Goal: Task Accomplishment & Management: Manage account settings

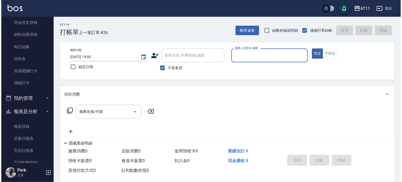
scroll to position [105, 0]
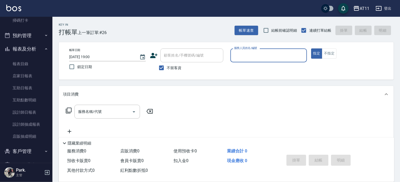
click at [385, 9] on button "登出" at bounding box center [383, 9] width 20 height 10
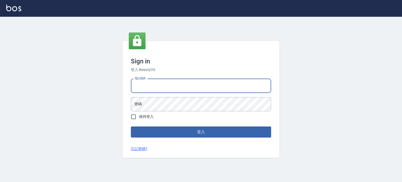
type input "0987925494"
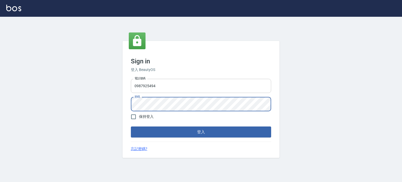
click at [131, 127] on button "登入" at bounding box center [201, 132] width 140 height 11
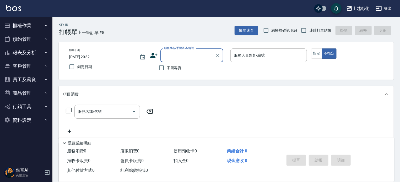
click at [34, 52] on button "報表及分析" at bounding box center [26, 53] width 48 height 14
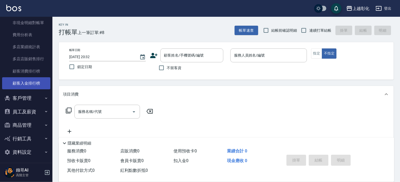
scroll to position [483, 0]
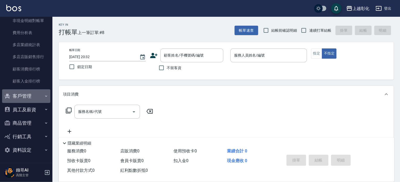
click at [35, 97] on button "客戶管理" at bounding box center [26, 96] width 48 height 14
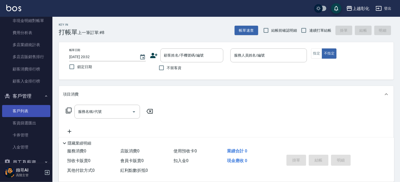
click at [32, 112] on link "客戶列表" at bounding box center [26, 111] width 48 height 12
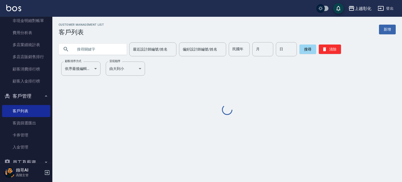
click at [101, 48] on input "text" at bounding box center [97, 49] width 49 height 14
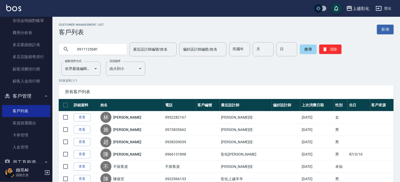
type input "0911125681"
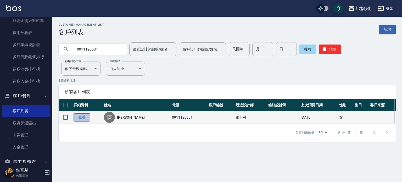
click at [81, 117] on link "查看" at bounding box center [82, 117] width 17 height 8
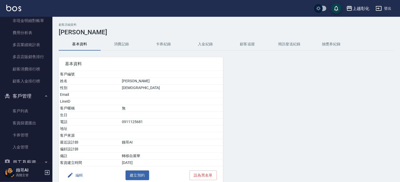
click at [212, 43] on button "入金紀錄" at bounding box center [205, 44] width 42 height 13
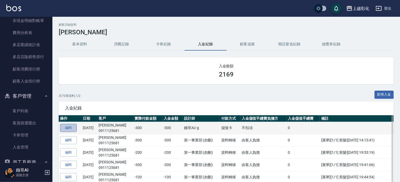
click at [75, 125] on link "編輯" at bounding box center [68, 128] width 17 height 8
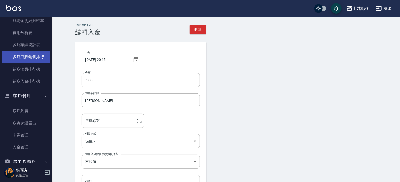
type input "陳昭安/0911125681"
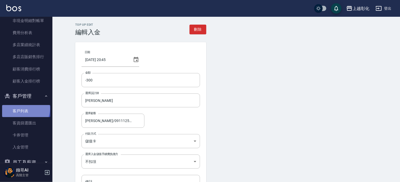
click at [25, 109] on link "客戶列表" at bounding box center [26, 111] width 48 height 12
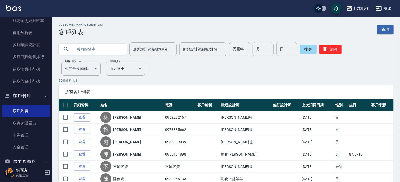
click at [111, 48] on input "text" at bounding box center [97, 49] width 49 height 14
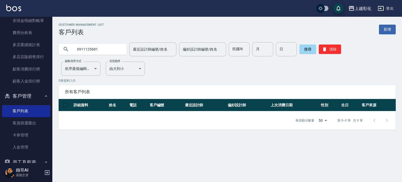
type input "0911125681"
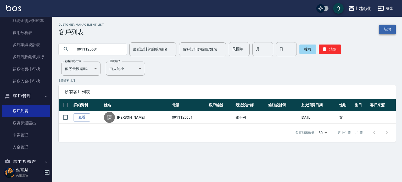
click at [387, 31] on link "新增" at bounding box center [387, 30] width 17 height 10
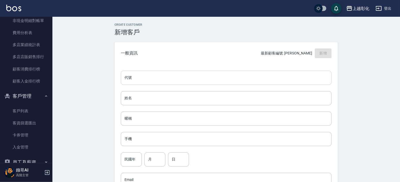
click at [145, 79] on input "代號" at bounding box center [226, 78] width 211 height 14
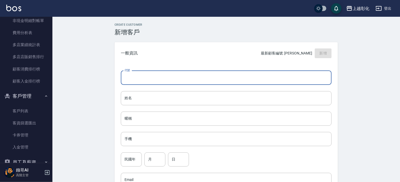
click at [162, 78] on input "代號" at bounding box center [226, 78] width 211 height 14
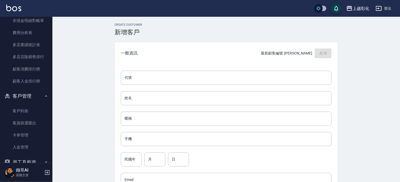
click at [169, 45] on div "一般資訊 最新顧客編號: 陳心慈 新增" at bounding box center [225, 53] width 223 height 22
click at [23, 114] on link "客戶列表" at bounding box center [26, 111] width 48 height 12
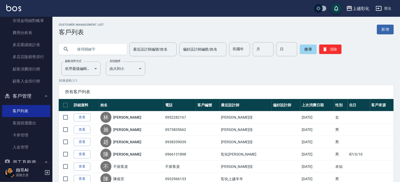
click at [96, 50] on input "text" at bounding box center [97, 49] width 49 height 14
type input "0911125"
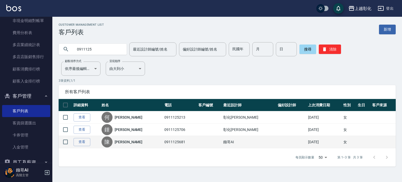
click at [119, 143] on link "陳昭安" at bounding box center [129, 141] width 28 height 5
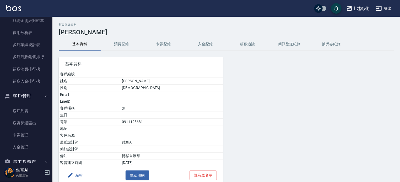
click at [202, 45] on button "入金紀錄" at bounding box center [205, 44] width 42 height 13
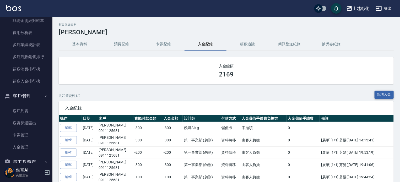
click at [383, 95] on button "新增入金" at bounding box center [383, 95] width 19 height 8
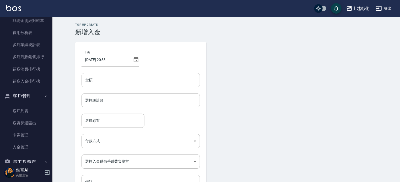
click at [128, 86] on input "金額" at bounding box center [140, 80] width 118 height 14
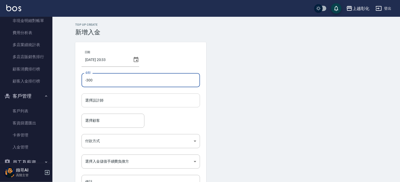
type input "-300"
click at [143, 105] on input "選擇設計師" at bounding box center [141, 100] width 114 height 9
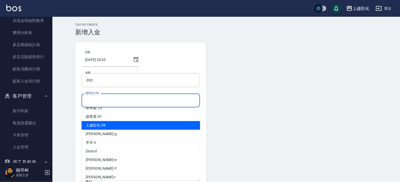
scroll to position [43, 0]
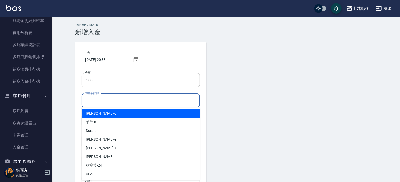
click at [95, 116] on span "Gary -g" at bounding box center [101, 114] width 31 height 6
type input "Gary-g"
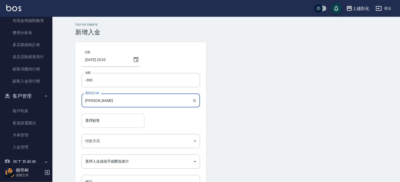
click at [103, 120] on input "選擇顧客" at bounding box center [113, 120] width 58 height 9
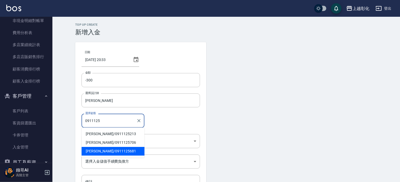
click at [104, 148] on span "陳昭安 / 0911125681" at bounding box center [112, 151] width 63 height 9
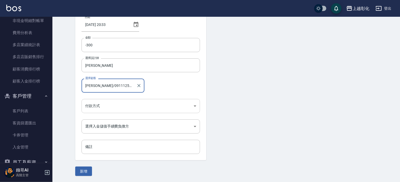
scroll to position [35, 0]
type input "陳昭安/0911125681"
click at [119, 109] on body "上越彰化 登出 櫃檯作業 打帳單 帳單列表 掛單列表 座位開單 營業儀表板 現金收支登錄 高階收支登錄 材料自購登錄 每日結帳 排班表 現場電腦打卡 掃碼打卡…" at bounding box center [200, 73] width 400 height 217
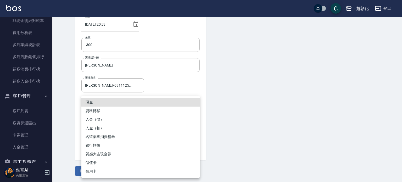
click at [100, 128] on li "入金（扣）" at bounding box center [140, 128] width 118 height 9
type input "入金（扣）"
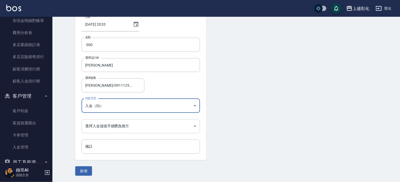
click at [99, 128] on body "上越彰化 登出 櫃檯作業 打帳單 帳單列表 掛單列表 座位開單 營業儀表板 現金收支登錄 高階收支登錄 材料自購登錄 每日結帳 排班表 現場電腦打卡 掃碼打卡…" at bounding box center [200, 73] width 400 height 217
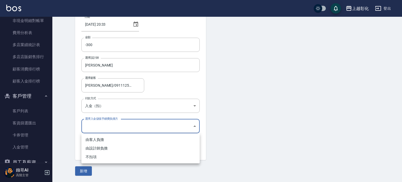
click at [95, 158] on li "不扣項" at bounding box center [140, 157] width 118 height 9
type input "WITHOUTHANDLINGFEE"
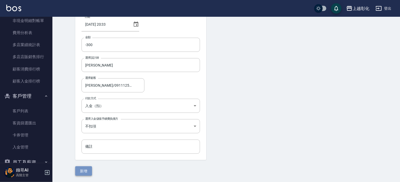
click at [85, 172] on button "新增" at bounding box center [83, 171] width 17 height 10
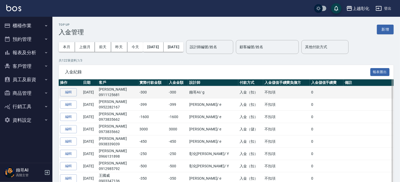
click at [91, 93] on td "[DATE]" at bounding box center [90, 92] width 16 height 12
click at [63, 93] on button "編輯" at bounding box center [68, 92] width 17 height 8
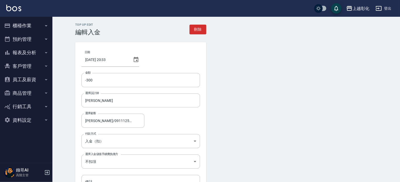
click at [35, 85] on button "員工及薪資" at bounding box center [26, 80] width 48 height 14
click at [32, 82] on button "員工及薪資" at bounding box center [26, 80] width 48 height 14
click at [31, 95] on button "商品管理" at bounding box center [26, 93] width 48 height 14
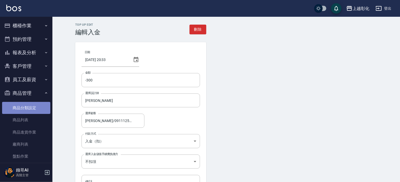
click at [29, 111] on link "商品分類設定" at bounding box center [26, 108] width 48 height 12
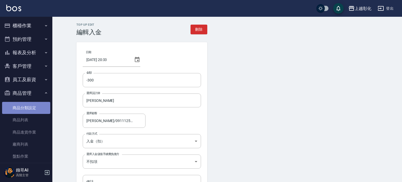
click at [29, 111] on link "商品分類設定" at bounding box center [26, 108] width 48 height 12
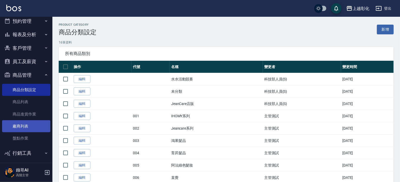
scroll to position [35, 0]
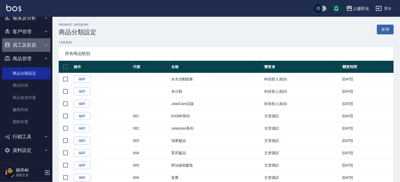
click at [34, 43] on button "員工及薪資" at bounding box center [26, 45] width 48 height 14
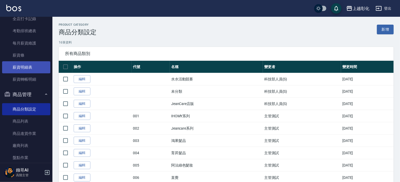
scroll to position [136, 0]
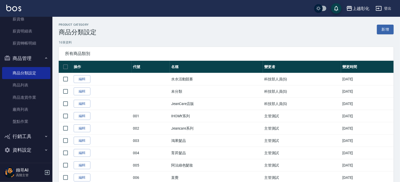
click at [32, 139] on button "行銷工具" at bounding box center [26, 137] width 48 height 14
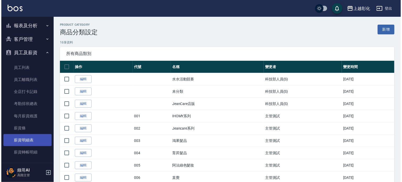
scroll to position [0, 0]
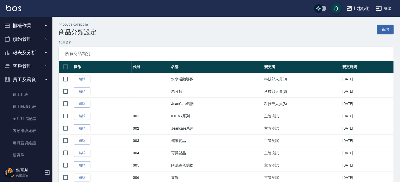
click at [32, 66] on button "客戶管理" at bounding box center [26, 66] width 48 height 14
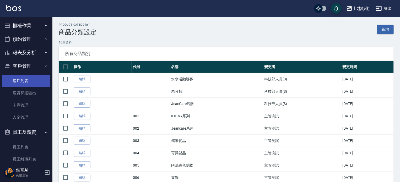
click at [28, 84] on link "客戶列表" at bounding box center [26, 81] width 48 height 12
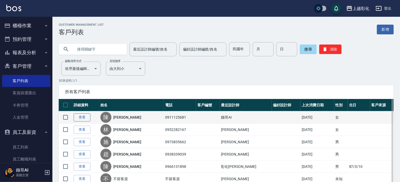
click at [85, 117] on link "查看" at bounding box center [82, 117] width 17 height 8
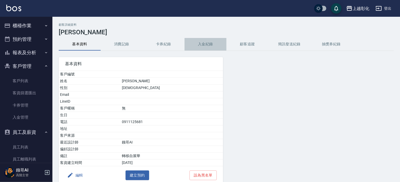
drag, startPoint x: 209, startPoint y: 49, endPoint x: 209, endPoint y: 45, distance: 3.8
click at [209, 49] on button "入金紀錄" at bounding box center [205, 44] width 42 height 13
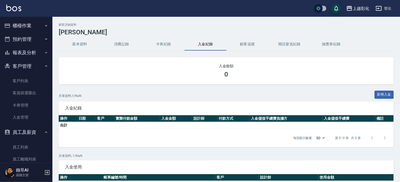
click at [208, 45] on button "入金紀錄" at bounding box center [205, 44] width 42 height 13
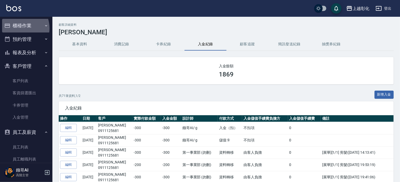
click at [18, 28] on button "櫃檯作業" at bounding box center [26, 26] width 48 height 14
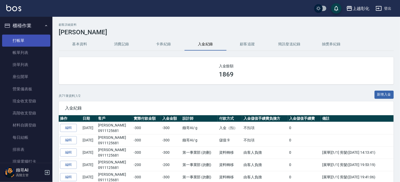
click at [26, 45] on link "打帳單" at bounding box center [26, 41] width 48 height 12
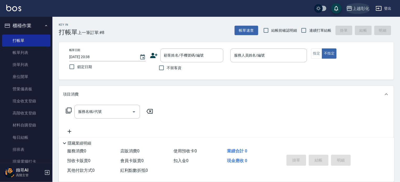
click at [367, 9] on div "上越彰化" at bounding box center [360, 8] width 17 height 7
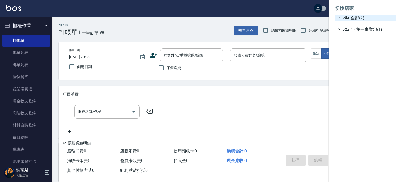
click at [359, 18] on span "全部(2)" at bounding box center [368, 18] width 51 height 6
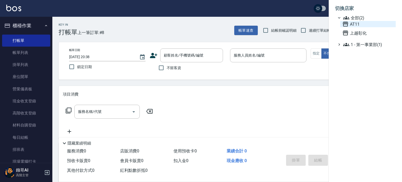
click at [359, 23] on span "AT11" at bounding box center [368, 24] width 51 height 6
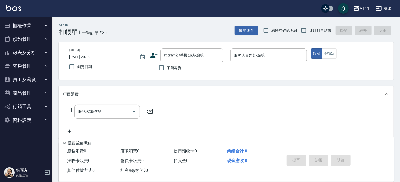
click at [171, 69] on span "不留客資" at bounding box center [174, 68] width 15 height 6
click at [167, 69] on input "不留客資" at bounding box center [161, 67] width 11 height 11
checkbox input "true"
click at [308, 30] on input "連續打單結帳" at bounding box center [303, 30] width 11 height 11
checkbox input "true"
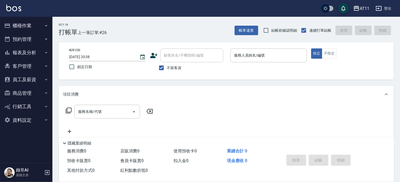
click at [251, 63] on p at bounding box center [268, 65] width 76 height 6
click at [251, 59] on input "服務人員姓名/編號" at bounding box center [269, 55] width 72 height 9
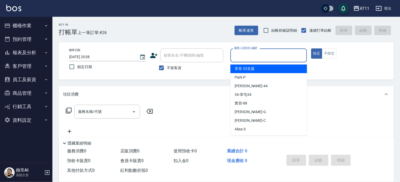
type input "ㄕ"
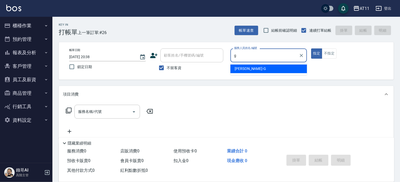
type input "Gary-G"
type button "true"
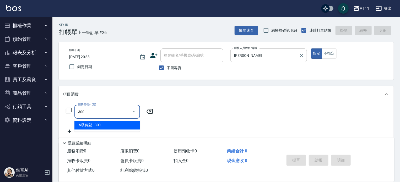
type input "A級剪髮(300)"
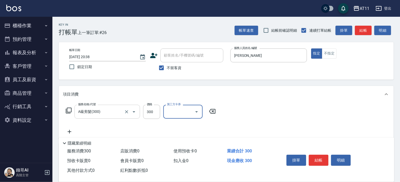
click at [111, 109] on input "A級剪髮(300)" at bounding box center [100, 111] width 46 height 9
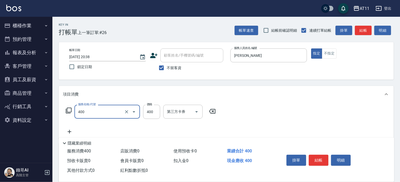
type input "洗剪(400)"
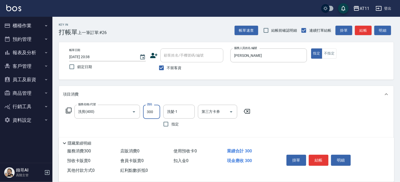
type input "300"
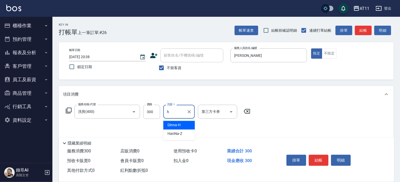
type input "Dinna-H"
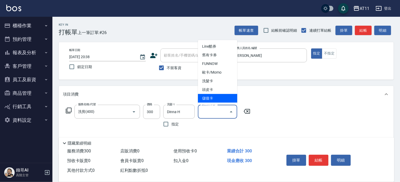
type input "儲值卡"
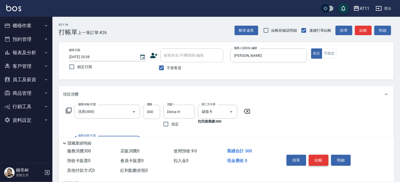
click at [322, 156] on button "結帳" at bounding box center [319, 160] width 20 height 11
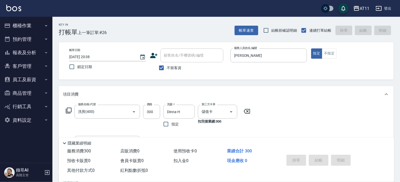
type input "2025/09/25 20:39"
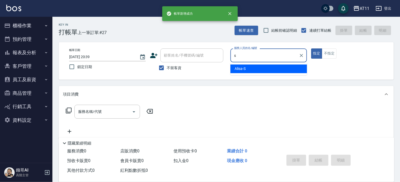
type input "Alisa-S"
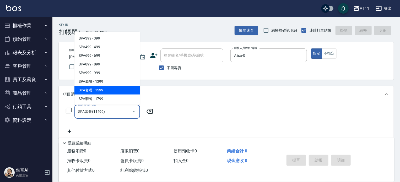
type input "SPA套餐(11599)"
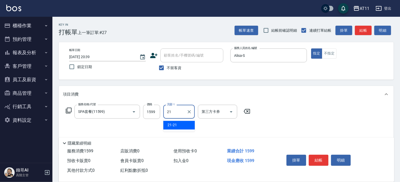
type input "21-21"
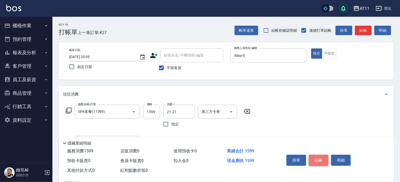
click at [319, 158] on button "結帳" at bounding box center [319, 160] width 20 height 11
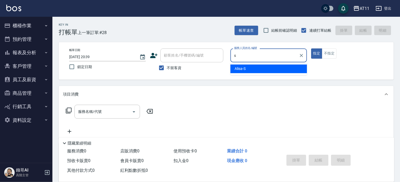
type input "Alisa-S"
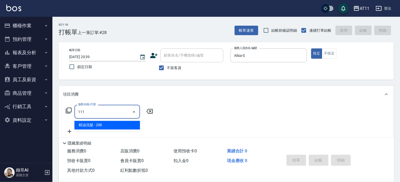
type input "精油洗髮(111)"
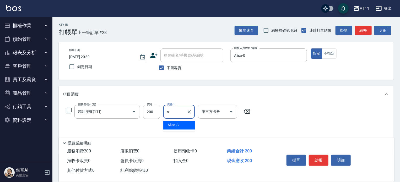
type input "Alisa-S"
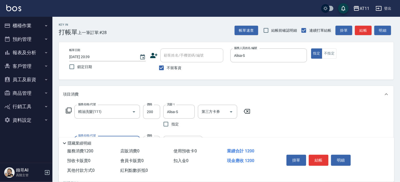
type input "1000護髮(11000)"
type input "21-21"
click at [321, 160] on button "結帳" at bounding box center [319, 160] width 20 height 11
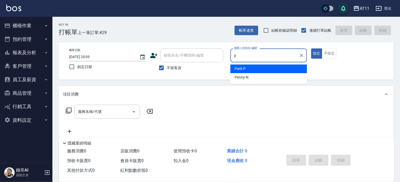
type input "Park-P"
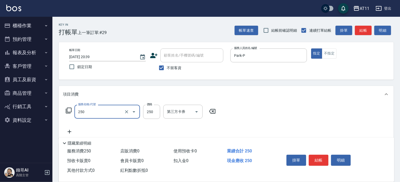
type input "B級單剪(250)"
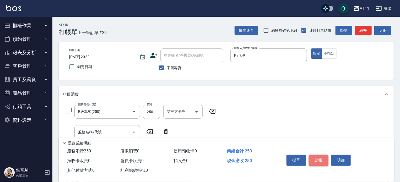
click at [321, 158] on button "結帳" at bounding box center [319, 160] width 20 height 11
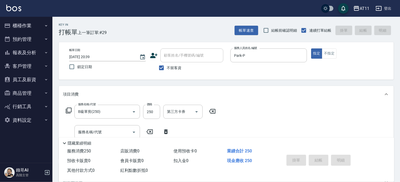
type input "2025/09/25 20:40"
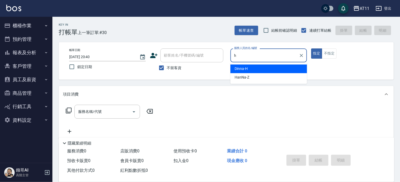
type input "Dinna-H"
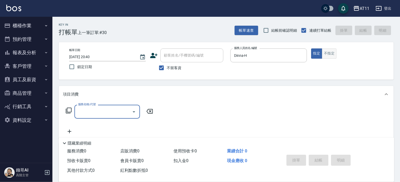
click at [328, 53] on button "不指定" at bounding box center [329, 53] width 15 height 10
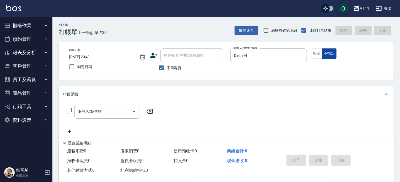
type button "false"
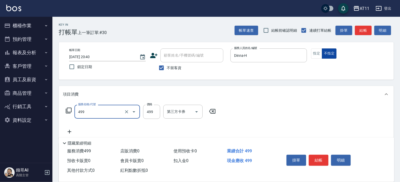
type input "SPA499(499)"
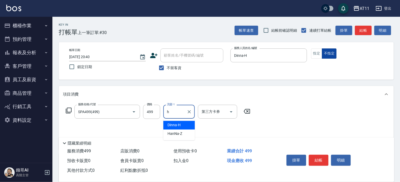
type input "Dinna-H"
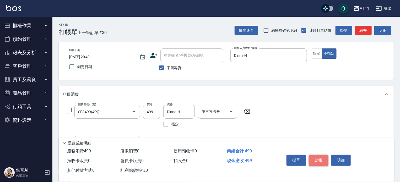
drag, startPoint x: 316, startPoint y: 159, endPoint x: 284, endPoint y: 148, distance: 34.1
click at [316, 159] on button "結帳" at bounding box center [319, 160] width 20 height 11
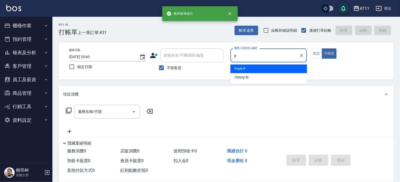
type input "Park-P"
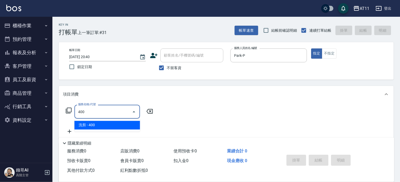
type input "洗剪(400)"
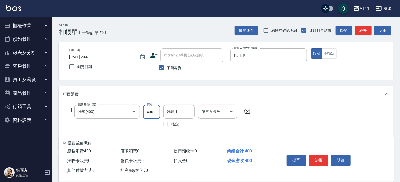
click at [148, 113] on input "400" at bounding box center [151, 112] width 17 height 14
type input "350"
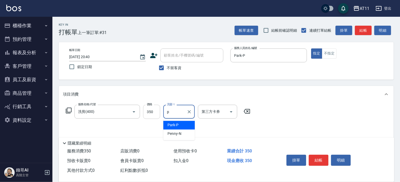
type input "Park-P"
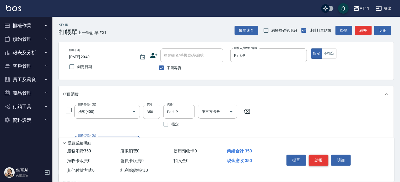
click at [312, 158] on button "結帳" at bounding box center [319, 160] width 20 height 11
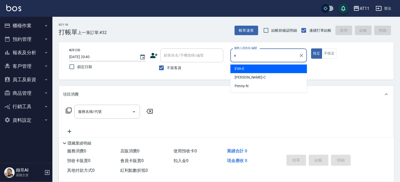
type input "EVA-E"
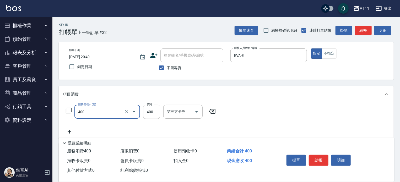
type input "洗剪(400)"
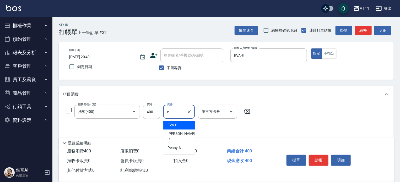
type input "EVA-E"
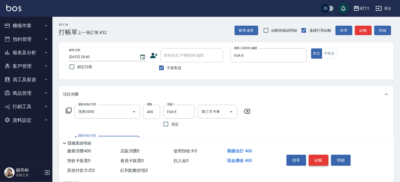
click at [319, 158] on button "結帳" at bounding box center [319, 160] width 20 height 11
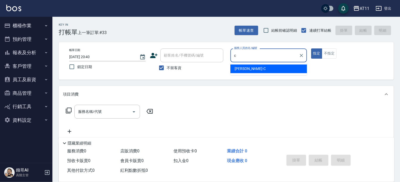
type input "Connie-C"
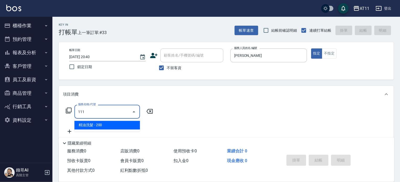
type input "精油洗髮(111)"
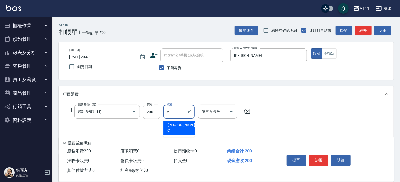
type input "Connie-C"
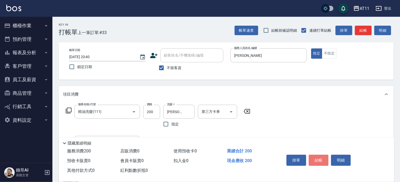
click at [319, 158] on button "結帳" at bounding box center [319, 160] width 20 height 11
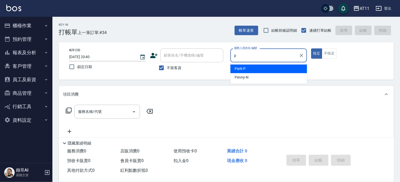
type input "Park-P"
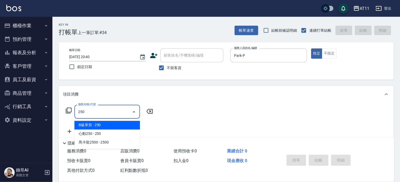
type input "B級單剪(250)"
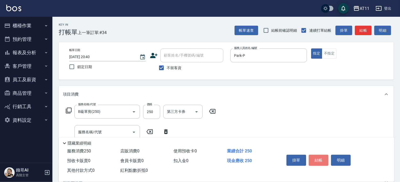
click at [319, 158] on button "結帳" at bounding box center [319, 160] width 20 height 11
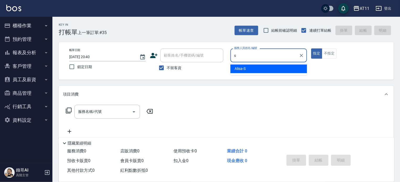
type input "Alisa-S"
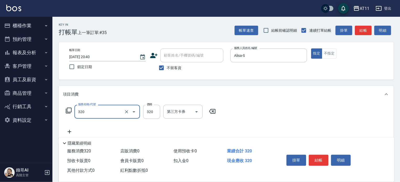
type input "洗剪(320)"
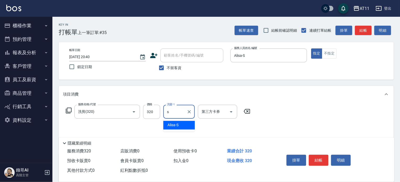
type input "Alisa-S"
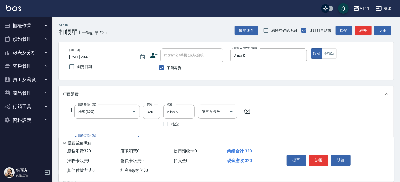
click at [319, 158] on button "結帳" at bounding box center [319, 160] width 20 height 11
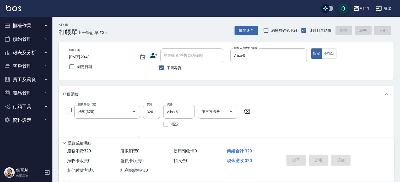
type input "2025/09/25 20:41"
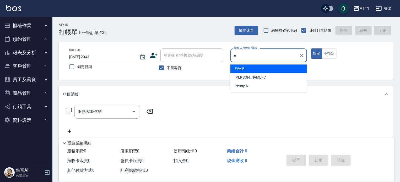
type input "EVA-E"
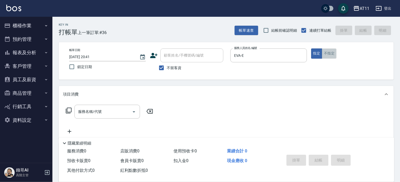
click at [333, 53] on button "不指定" at bounding box center [329, 53] width 15 height 10
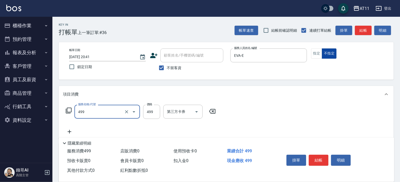
type input "SPA499(499)"
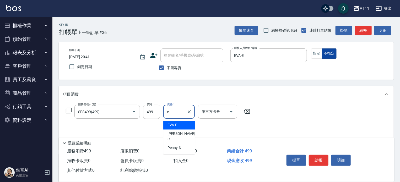
type input "EVA-E"
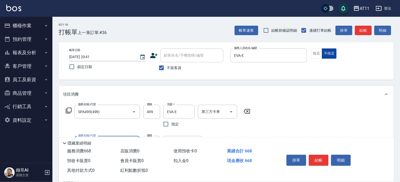
type input "單剪(169)"
click at [316, 158] on button "結帳" at bounding box center [319, 160] width 20 height 11
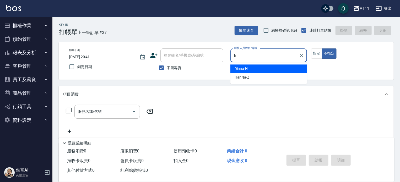
type input "Dinna-H"
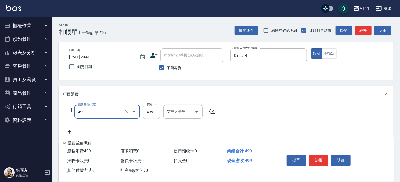
type input "SPA499(499)"
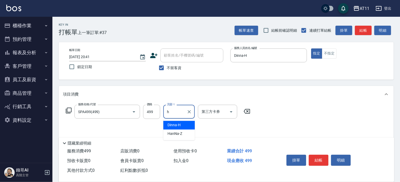
type input "Dinna-H"
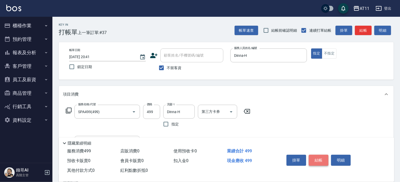
click at [319, 159] on button "結帳" at bounding box center [319, 160] width 20 height 11
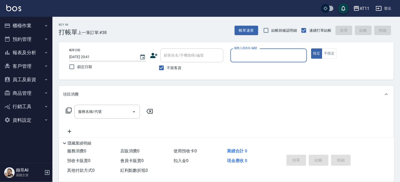
click at [36, 57] on button "報表及分析" at bounding box center [26, 53] width 48 height 14
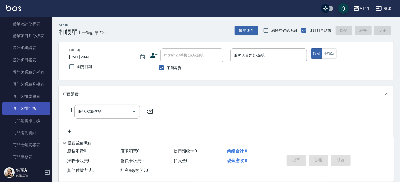
scroll to position [183, 0]
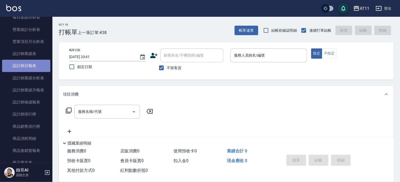
click at [41, 66] on link "設計師日報表" at bounding box center [26, 66] width 48 height 12
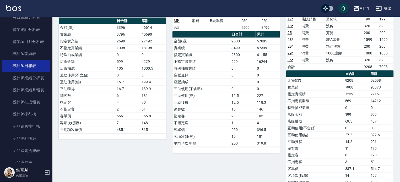
scroll to position [348, 0]
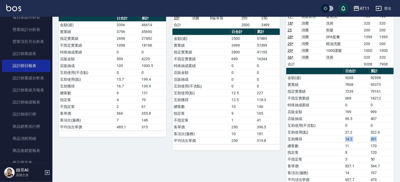
drag, startPoint x: 369, startPoint y: 126, endPoint x: 390, endPoint y: 126, distance: 21.2
click at [390, 136] on tr "互助獲得 14.2 201" at bounding box center [339, 139] width 107 height 7
click at [379, 136] on td "201" at bounding box center [381, 139] width 24 height 7
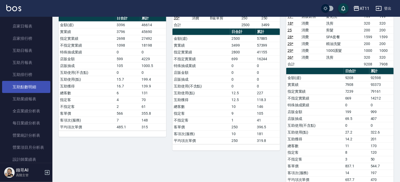
scroll to position [0, 0]
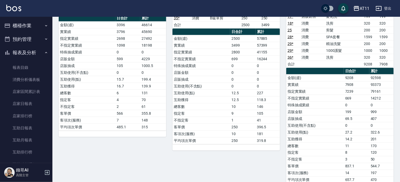
click at [27, 26] on button "櫃檯作業" at bounding box center [26, 26] width 48 height 14
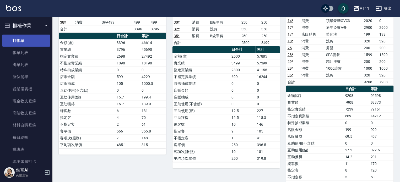
scroll to position [321, 0]
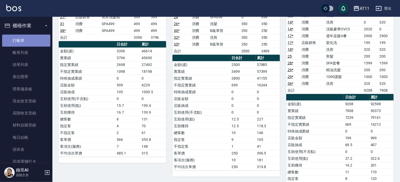
click at [39, 37] on link "打帳單" at bounding box center [26, 41] width 48 height 12
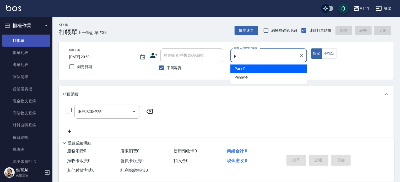
type input "Park-P"
type button "true"
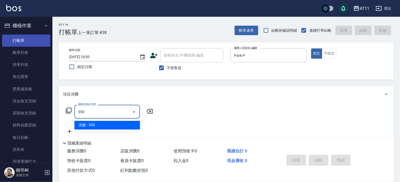
type input "洗髮(350)"
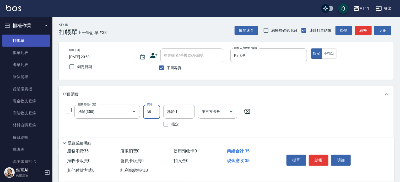
type input "350"
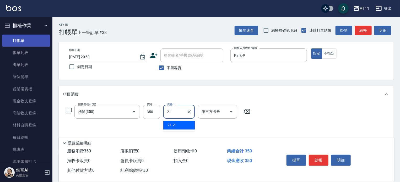
type input "21-21"
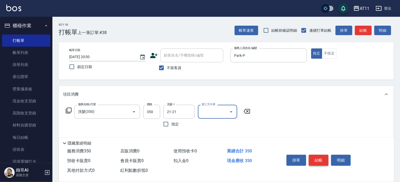
click at [323, 156] on button "結帳" at bounding box center [319, 160] width 20 height 11
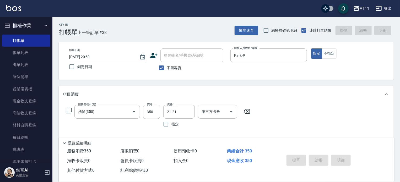
type input "2025/09/25 20:52"
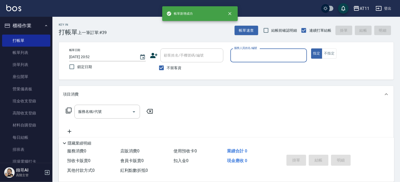
click at [23, 26] on button "櫃檯作業" at bounding box center [26, 26] width 48 height 14
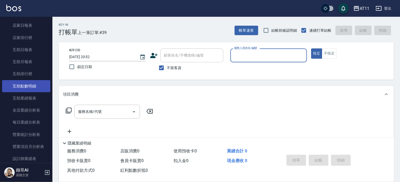
scroll to position [157, 0]
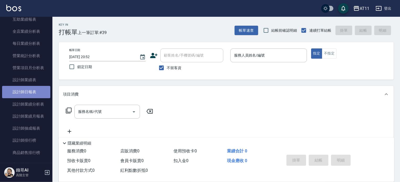
click at [37, 95] on link "設計師日報表" at bounding box center [26, 92] width 48 height 12
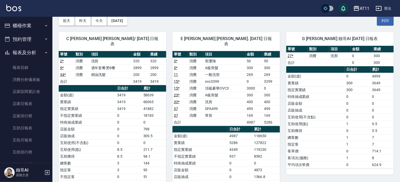
click at [20, 56] on button "報表及分析" at bounding box center [26, 53] width 48 height 14
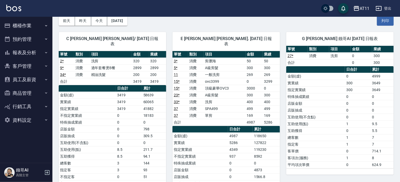
click at [21, 26] on button "櫃檯作業" at bounding box center [26, 26] width 48 height 14
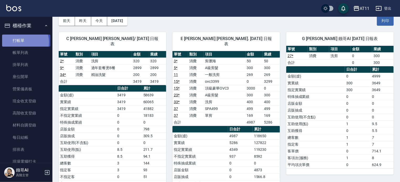
click at [22, 42] on link "打帳單" at bounding box center [26, 41] width 48 height 12
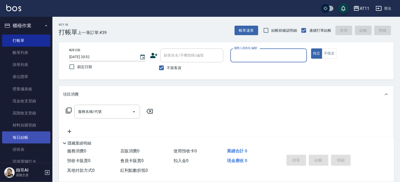
click at [30, 135] on link "每日結帳" at bounding box center [26, 138] width 48 height 12
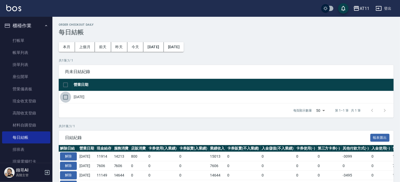
click at [66, 97] on input "checkbox" at bounding box center [65, 97] width 11 height 11
checkbox input "true"
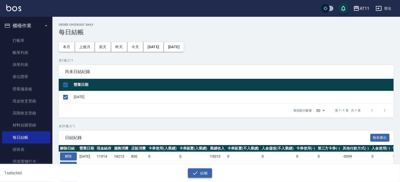
click at [196, 173] on icon "button" at bounding box center [195, 172] width 5 height 3
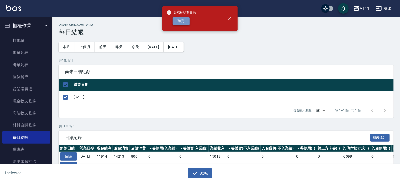
click at [182, 20] on button "確定" at bounding box center [181, 21] width 17 height 8
checkbox input "false"
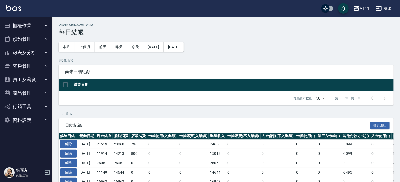
click at [21, 52] on button "報表及分析" at bounding box center [26, 53] width 48 height 14
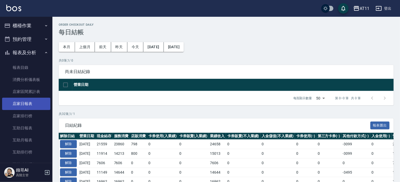
click at [29, 105] on link "店家日報表" at bounding box center [26, 104] width 48 height 12
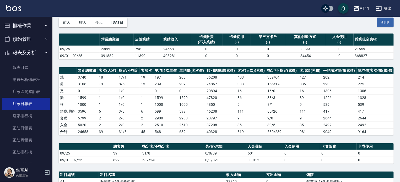
scroll to position [131, 0]
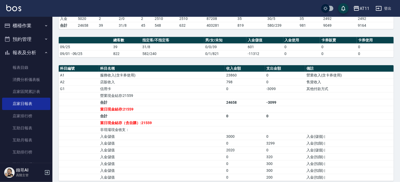
click at [31, 52] on button "報表及分析" at bounding box center [26, 53] width 48 height 14
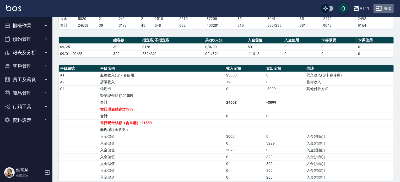
click at [387, 7] on button "登出" at bounding box center [383, 9] width 20 height 10
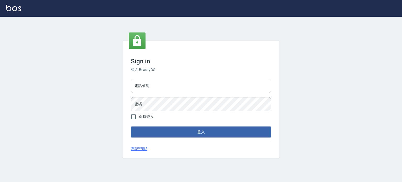
drag, startPoint x: 0, startPoint y: 0, endPoint x: 207, endPoint y: 84, distance: 224.0
click at [207, 84] on input "電話號碼" at bounding box center [201, 86] width 140 height 14
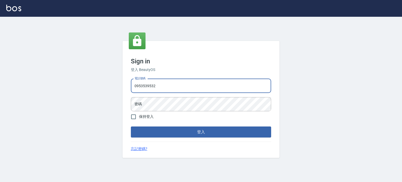
type input "0953539532"
click at [131, 127] on button "登入" at bounding box center [201, 132] width 140 height 11
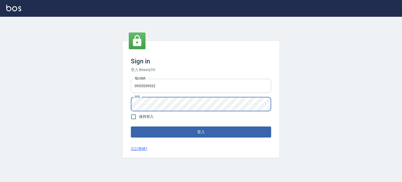
click at [131, 127] on button "登入" at bounding box center [201, 132] width 140 height 11
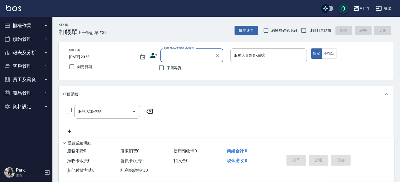
click at [25, 26] on button "櫃檯作業" at bounding box center [26, 26] width 48 height 14
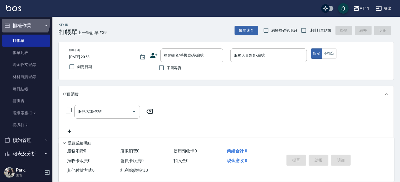
click at [22, 22] on button "櫃檯作業" at bounding box center [26, 26] width 48 height 14
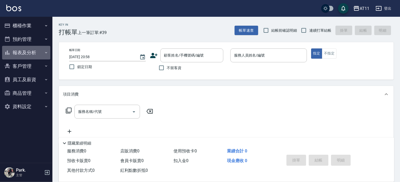
click at [28, 54] on button "報表及分析" at bounding box center [26, 53] width 48 height 14
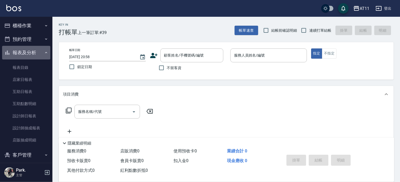
click at [28, 55] on button "報表及分析" at bounding box center [26, 53] width 48 height 14
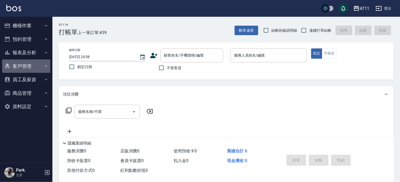
click at [28, 65] on button "客戶管理" at bounding box center [26, 66] width 48 height 14
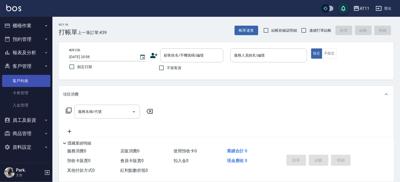
click at [29, 82] on link "客戶列表" at bounding box center [26, 81] width 48 height 12
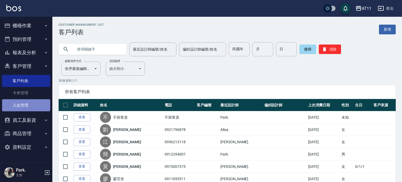
click at [28, 101] on link "入金管理" at bounding box center [26, 105] width 48 height 12
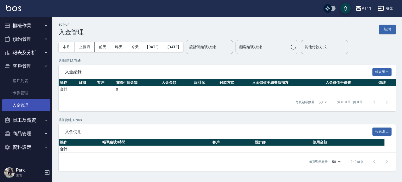
click at [28, 104] on link "入金管理" at bounding box center [26, 105] width 48 height 12
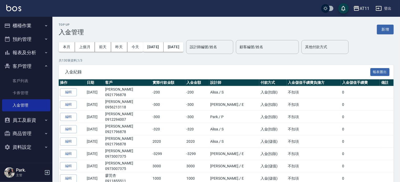
click at [33, 28] on button "櫃檯作業" at bounding box center [26, 26] width 48 height 14
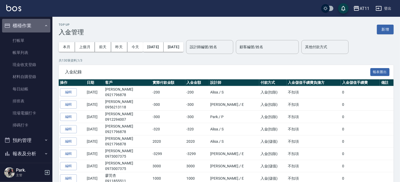
click at [31, 27] on button "櫃檯作業" at bounding box center [26, 26] width 48 height 14
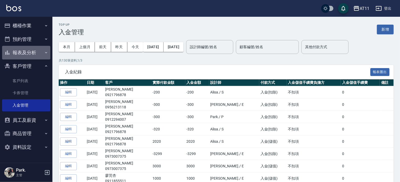
click at [26, 53] on button "報表及分析" at bounding box center [26, 53] width 48 height 14
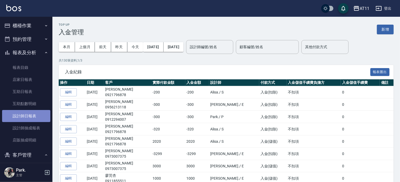
click at [30, 119] on link "設計師日報表" at bounding box center [26, 116] width 48 height 12
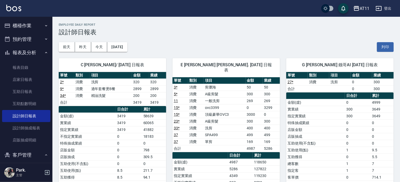
click at [32, 25] on button "櫃檯作業" at bounding box center [26, 26] width 48 height 14
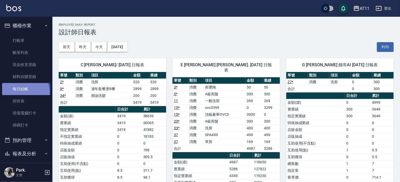
click at [24, 92] on link "每日結帳" at bounding box center [26, 89] width 48 height 12
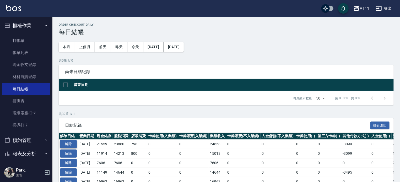
click at [73, 143] on button "解除" at bounding box center [68, 144] width 17 height 8
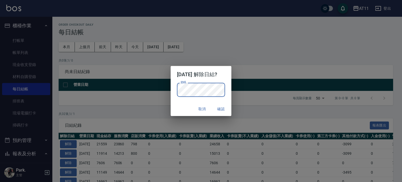
click at [224, 87] on p "密碼 密碼" at bounding box center [201, 90] width 48 height 14
click at [223, 107] on button "確認" at bounding box center [221, 109] width 17 height 10
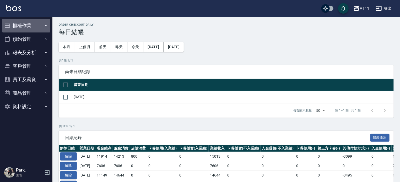
click at [24, 26] on button "櫃檯作業" at bounding box center [26, 26] width 48 height 14
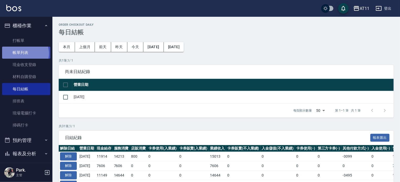
click at [25, 53] on link "帳單列表" at bounding box center [26, 53] width 48 height 12
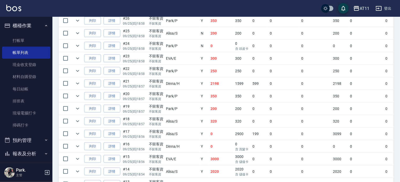
scroll to position [262, 0]
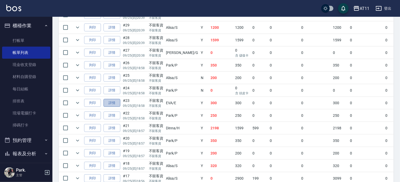
click at [112, 107] on link "詳情" at bounding box center [111, 103] width 17 height 8
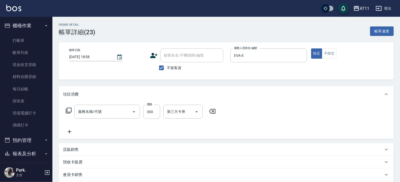
type input "[DATE] 18:58"
checkbox input "true"
type input "EVA-E"
type input "A級剪髮(300)"
click at [198, 112] on icon "Open" at bounding box center [196, 112] width 6 height 6
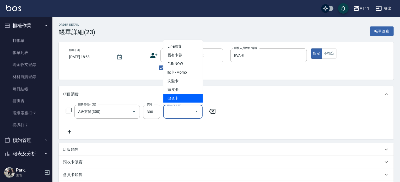
click at [189, 99] on span "儲值卡" at bounding box center [182, 98] width 39 height 9
type input "儲值卡"
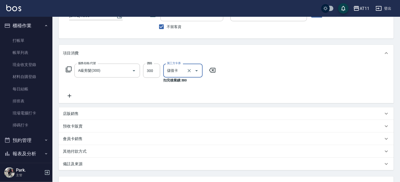
scroll to position [85, 0]
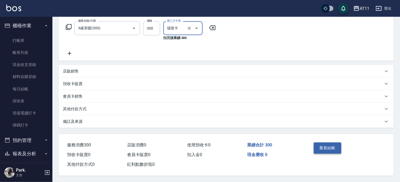
drag, startPoint x: 319, startPoint y: 146, endPoint x: 298, endPoint y: 144, distance: 20.5
click at [317, 146] on button "重新結帳" at bounding box center [328, 148] width 28 height 11
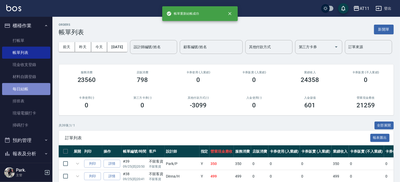
click at [30, 87] on link "每日結帳" at bounding box center [26, 89] width 48 height 12
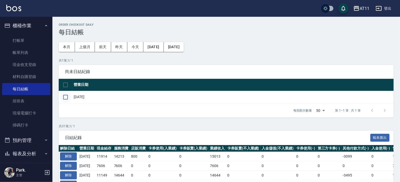
click at [65, 96] on input "checkbox" at bounding box center [65, 97] width 11 height 11
checkbox input "true"
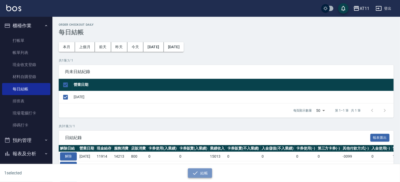
drag, startPoint x: 193, startPoint y: 172, endPoint x: 190, endPoint y: 172, distance: 3.1
click at [193, 172] on icon "button" at bounding box center [195, 173] width 6 height 6
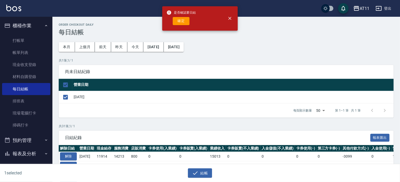
click at [182, 16] on div "是否確認要日結 確定" at bounding box center [180, 18] width 29 height 21
click at [182, 20] on button "確定" at bounding box center [181, 21] width 17 height 8
checkbox input "false"
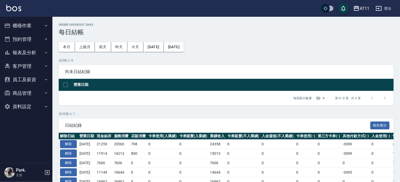
click at [30, 51] on button "報表及分析" at bounding box center [26, 53] width 48 height 14
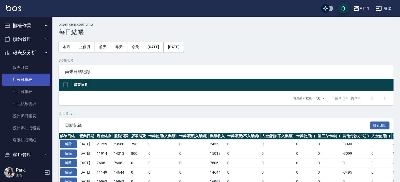
click at [28, 79] on link "店家日報表" at bounding box center [26, 80] width 48 height 12
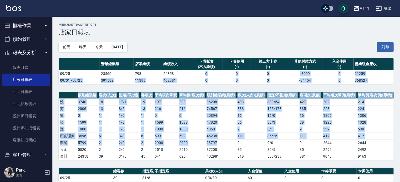
drag, startPoint x: 197, startPoint y: 70, endPoint x: 230, endPoint y: 142, distance: 78.4
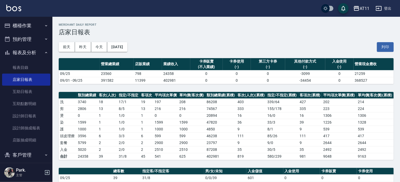
click at [233, 147] on td "87208" at bounding box center [220, 149] width 31 height 7
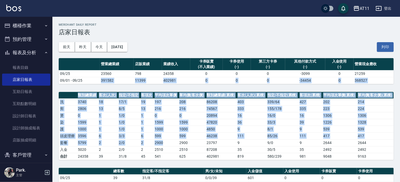
drag, startPoint x: 94, startPoint y: 78, endPoint x: 185, endPoint y: 143, distance: 111.9
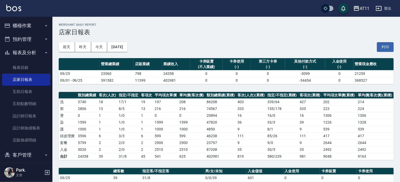
click at [197, 146] on td "2510" at bounding box center [191, 149] width 27 height 7
click at [37, 24] on button "櫃檯作業" at bounding box center [26, 26] width 48 height 14
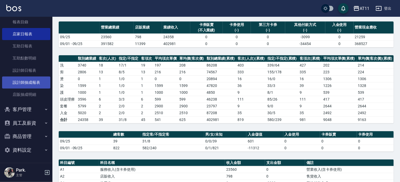
scroll to position [131, 0]
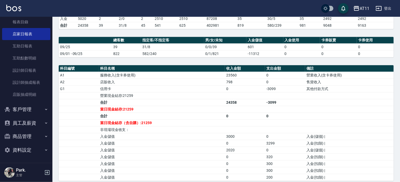
click at [37, 111] on button "客戶管理" at bounding box center [26, 110] width 48 height 14
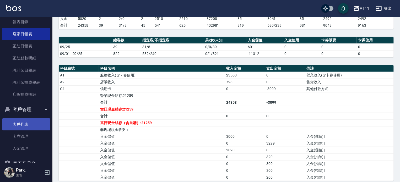
click at [35, 124] on link "客戶列表" at bounding box center [26, 124] width 48 height 12
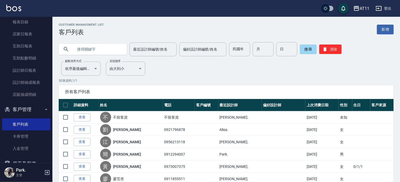
click at [95, 46] on input "text" at bounding box center [97, 49] width 49 height 14
type input "0983186546"
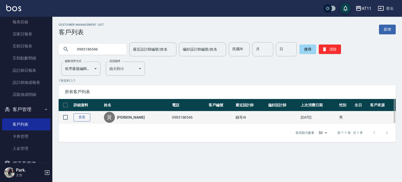
click at [74, 118] on link "查看" at bounding box center [82, 117] width 17 height 8
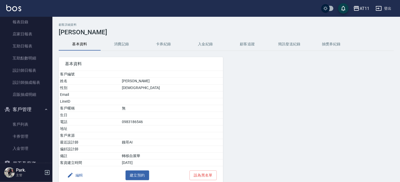
click at [220, 45] on button "入金紀錄" at bounding box center [205, 44] width 42 height 13
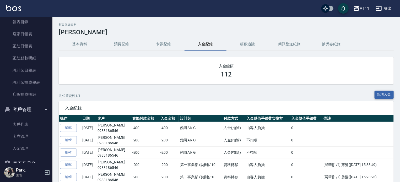
click at [380, 92] on button "新增入金" at bounding box center [383, 95] width 19 height 8
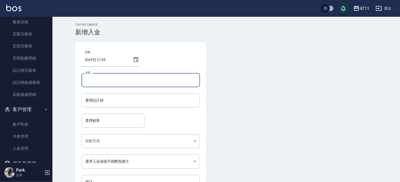
click at [101, 81] on input "金額" at bounding box center [140, 80] width 118 height 14
type input "3000"
click at [118, 102] on input "選擇設計師" at bounding box center [141, 100] width 114 height 9
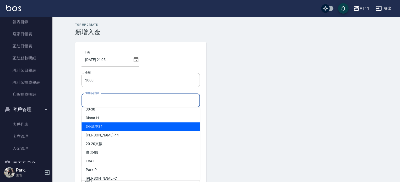
scroll to position [78, 0]
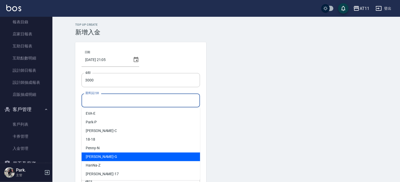
click at [110, 158] on div "[PERSON_NAME]" at bounding box center [140, 156] width 118 height 9
type input "[PERSON_NAME]"
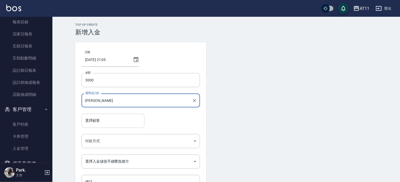
click at [100, 120] on input "選擇顧客" at bounding box center [113, 120] width 58 height 9
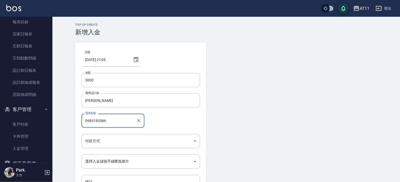
click at [114, 122] on input "0983183546" at bounding box center [109, 120] width 50 height 9
click at [115, 122] on input "0983183546" at bounding box center [109, 120] width 50 height 9
click at [113, 130] on span "[PERSON_NAME]/ 0983186546" at bounding box center [112, 134] width 63 height 9
type input "[PERSON_NAME]/0983186546"
click at [114, 143] on body "AT11 登出 櫃檯作業 打帳單 帳單列表 現金收支登錄 材料自購登錄 每日結帳 排班表 現場電腦打卡 掃碼打卡 預約管理 預約管理 單日預約紀錄 單週預約紀…" at bounding box center [200, 108] width 400 height 217
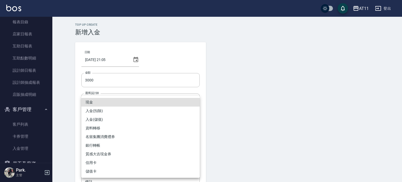
click at [104, 121] on li "入金(儲值)" at bounding box center [140, 119] width 118 height 9
type input "入金(儲值)"
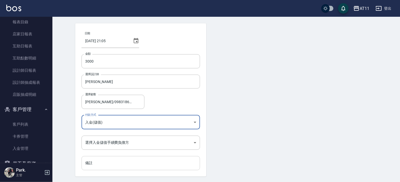
scroll to position [35, 0]
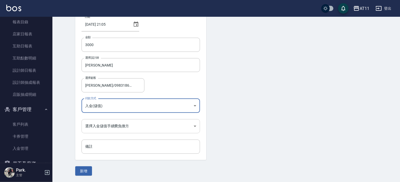
click at [127, 124] on body "AT11 登出 櫃檯作業 打帳單 帳單列表 現金收支登錄 材料自購登錄 每日結帳 排班表 現場電腦打卡 掃碼打卡 預約管理 預約管理 單日預約紀錄 單週預約紀…" at bounding box center [200, 73] width 400 height 217
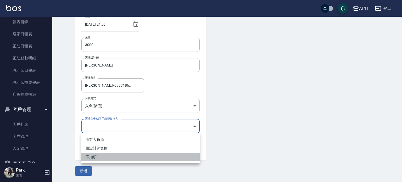
click at [101, 156] on li "不扣項" at bounding box center [140, 157] width 118 height 9
type input "WITHOUTHANDLINGFEE"
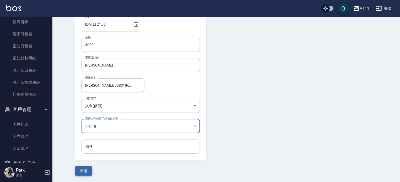
click at [89, 171] on button "新增" at bounding box center [83, 171] width 17 height 10
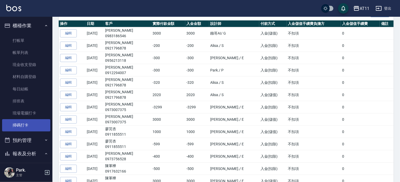
scroll to position [105, 0]
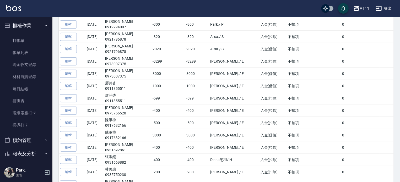
click at [34, 141] on button "預約管理" at bounding box center [26, 141] width 48 height 14
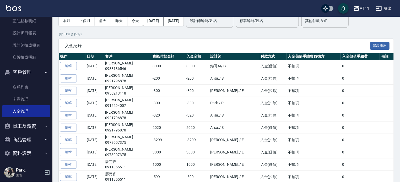
scroll to position [228, 0]
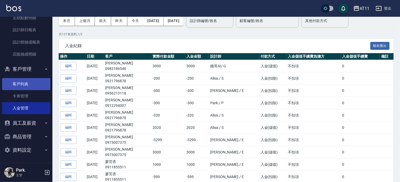
click at [25, 79] on link "客戶列表" at bounding box center [26, 84] width 48 height 12
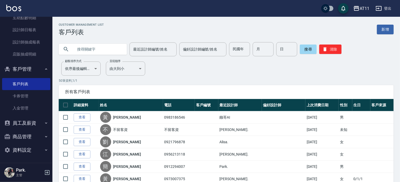
click at [94, 51] on input "text" at bounding box center [97, 49] width 49 height 14
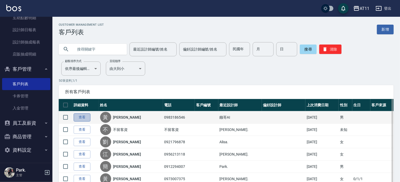
click at [86, 117] on link "查看" at bounding box center [82, 117] width 17 height 8
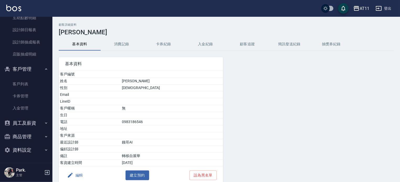
click at [210, 46] on button "入金紀錄" at bounding box center [205, 44] width 42 height 13
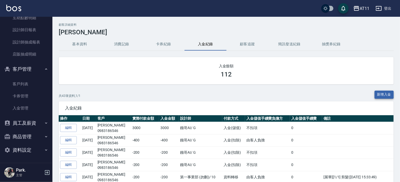
click at [390, 91] on button "新增入金" at bounding box center [383, 95] width 19 height 8
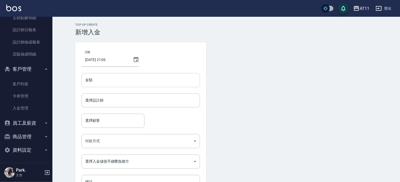
click at [135, 81] on input "金額" at bounding box center [140, 80] width 118 height 14
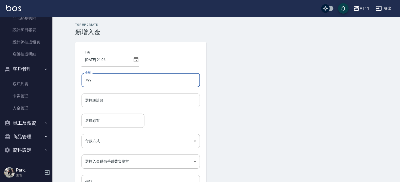
type input "799"
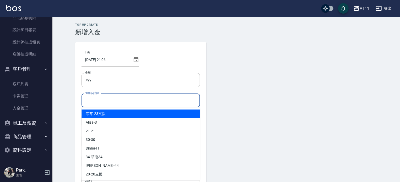
click at [116, 100] on input "選擇設計師" at bounding box center [141, 100] width 114 height 9
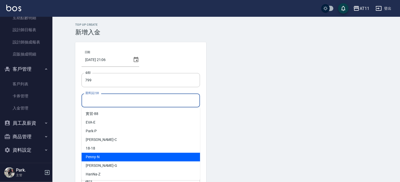
scroll to position [78, 0]
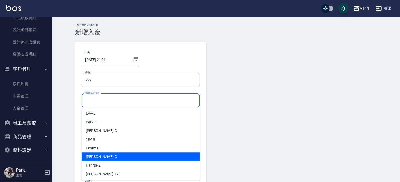
click at [105, 157] on div "[PERSON_NAME]" at bounding box center [140, 156] width 118 height 9
type input "[PERSON_NAME]"
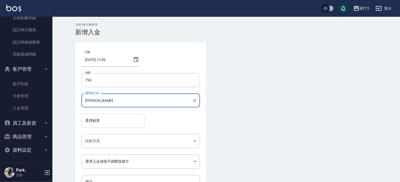
click at [101, 125] on div "選擇顧客" at bounding box center [112, 121] width 63 height 14
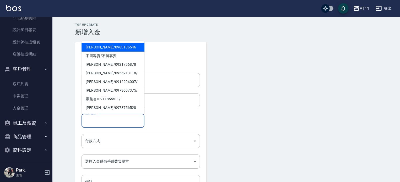
click at [108, 48] on span "[PERSON_NAME]/ 0983186546" at bounding box center [112, 47] width 63 height 9
type input "[PERSON_NAME]/0983186546"
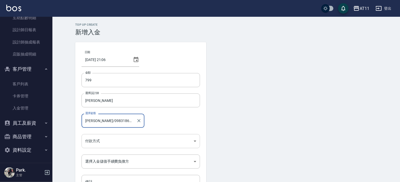
scroll to position [26, 0]
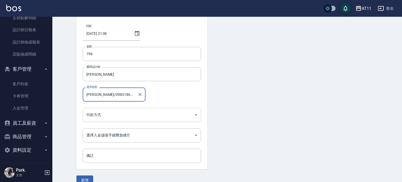
click at [108, 117] on body "AT11 登出 櫃檯作業 打帳單 帳單列表 現金收支登錄 材料自購登錄 每日結帳 排班表 現場電腦打卡 掃碼打卡 預約管理 預約管理 單日預約紀錄 單週預約紀…" at bounding box center [201, 82] width 402 height 217
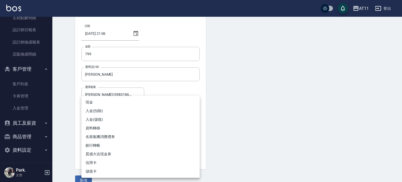
click at [99, 112] on li "入金(扣除)" at bounding box center [140, 111] width 118 height 9
type input "入金(扣除)"
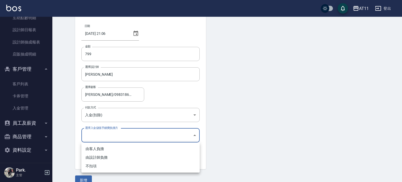
click at [96, 137] on body "AT11 登出 櫃檯作業 打帳單 帳單列表 現金收支登錄 材料自購登錄 每日結帳 排班表 現場電腦打卡 掃碼打卡 預約管理 預約管理 單日預約紀錄 單週預約紀…" at bounding box center [201, 82] width 402 height 217
click at [91, 166] on li "不扣項" at bounding box center [140, 166] width 118 height 9
type input "WITHOUTHANDLINGFEE"
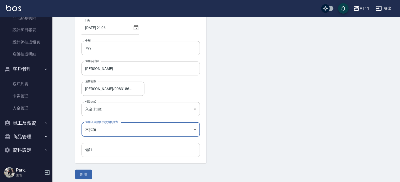
scroll to position [35, 0]
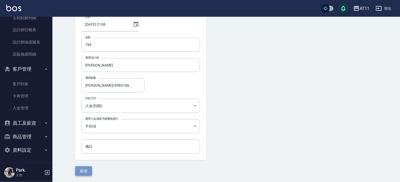
click at [88, 173] on button "新增" at bounding box center [83, 171] width 17 height 10
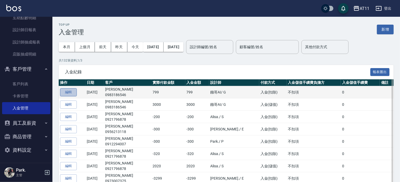
click at [69, 89] on button "編輯" at bounding box center [68, 92] width 17 height 8
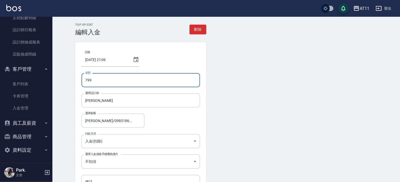
click at [85, 77] on input "799" at bounding box center [140, 80] width 118 height 14
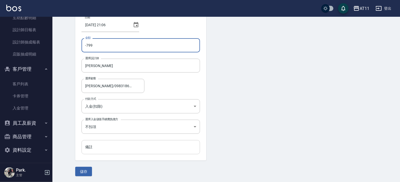
scroll to position [35, 0]
type input "-799"
click at [84, 168] on button "儲存" at bounding box center [83, 171] width 17 height 10
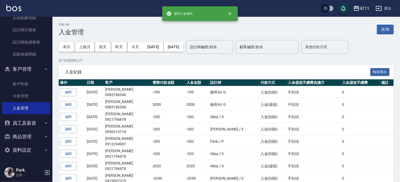
click at [176, 67] on div "入金紀錄 報表匯出" at bounding box center [226, 72] width 335 height 14
